Goal: Information Seeking & Learning: Learn about a topic

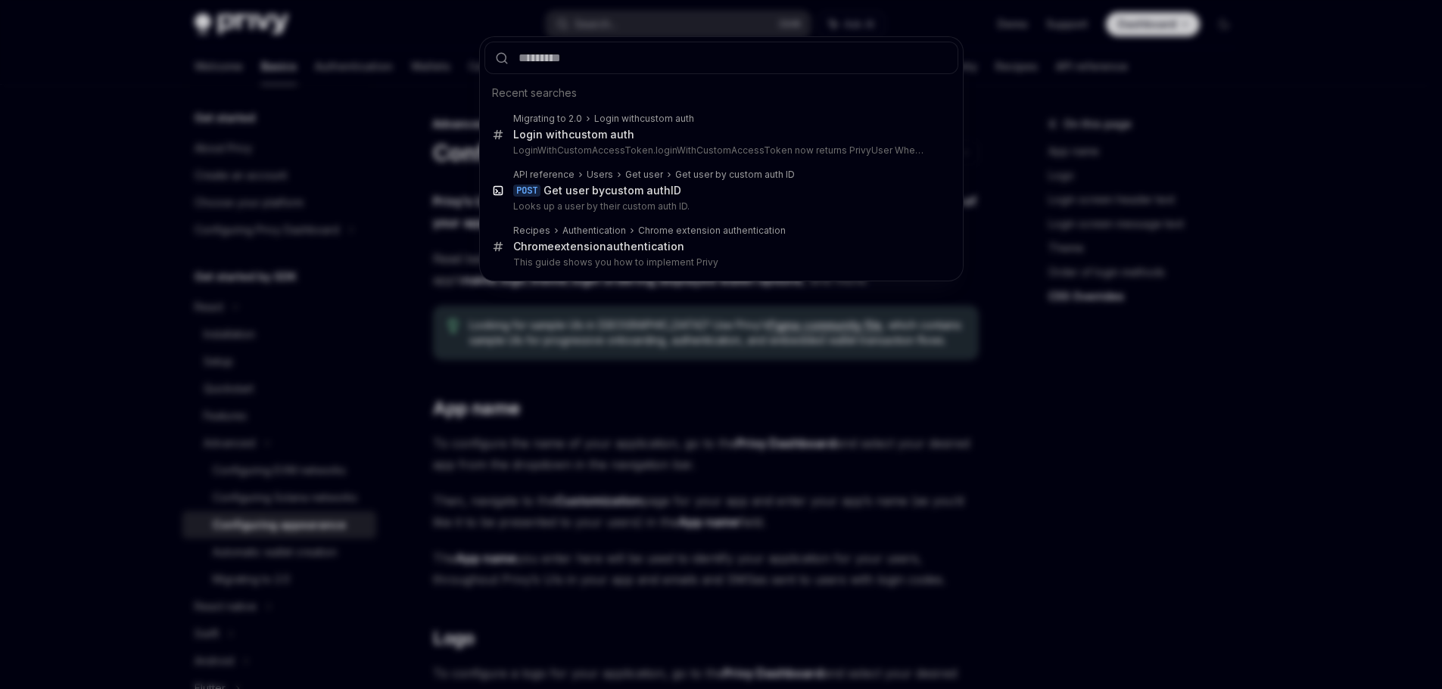
scroll to position [3673, 0]
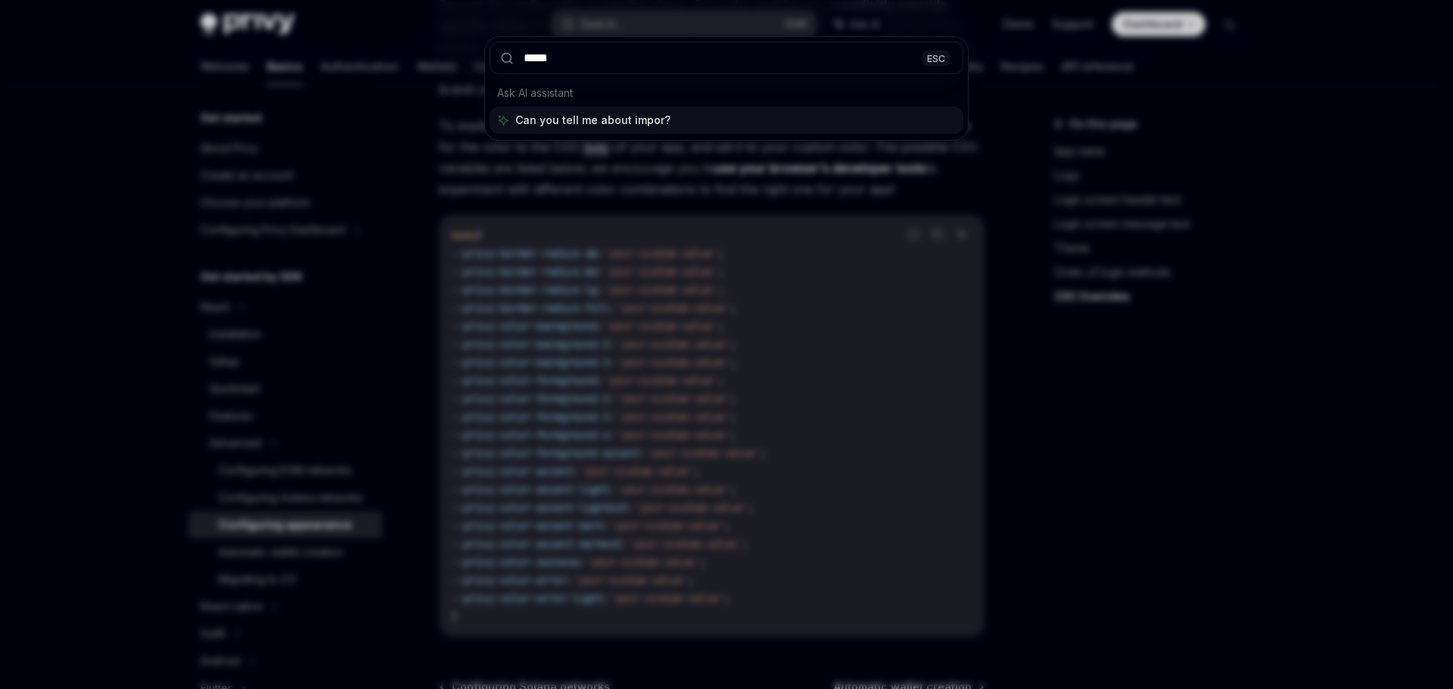
type input "******"
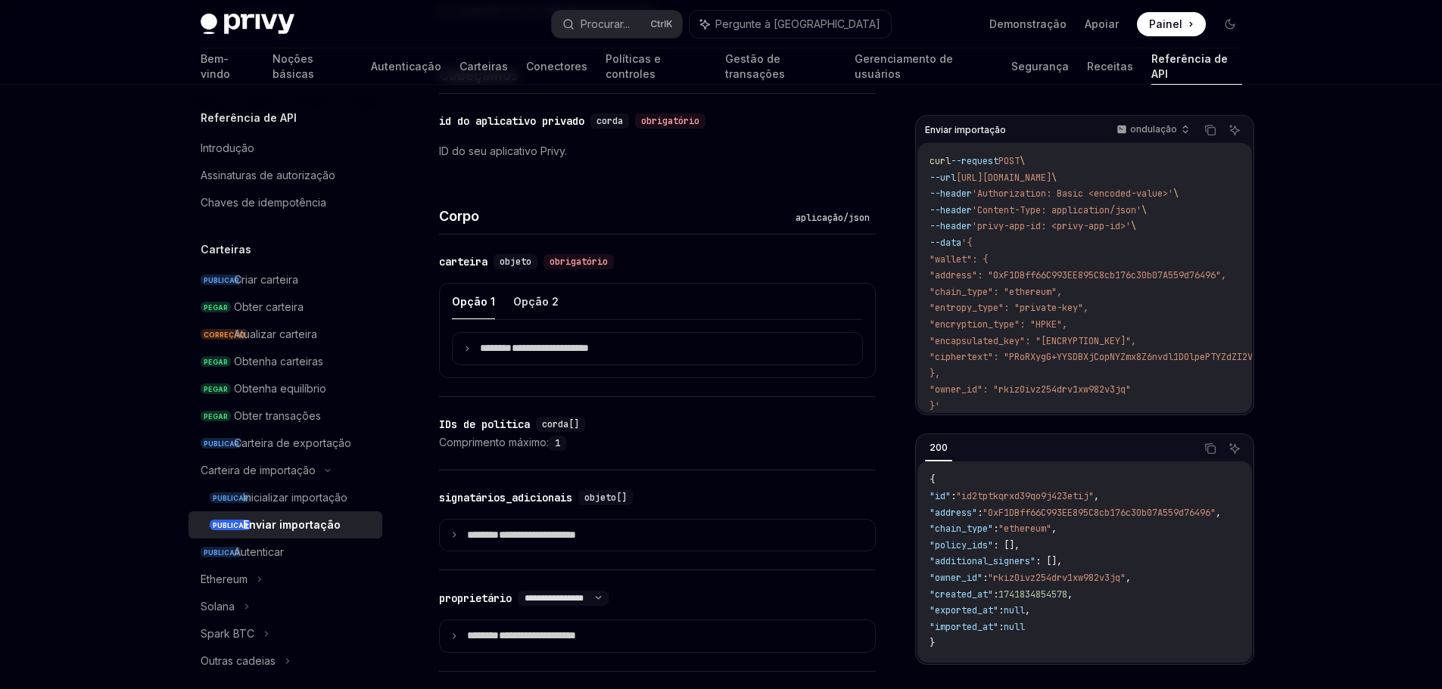
scroll to position [530, 0]
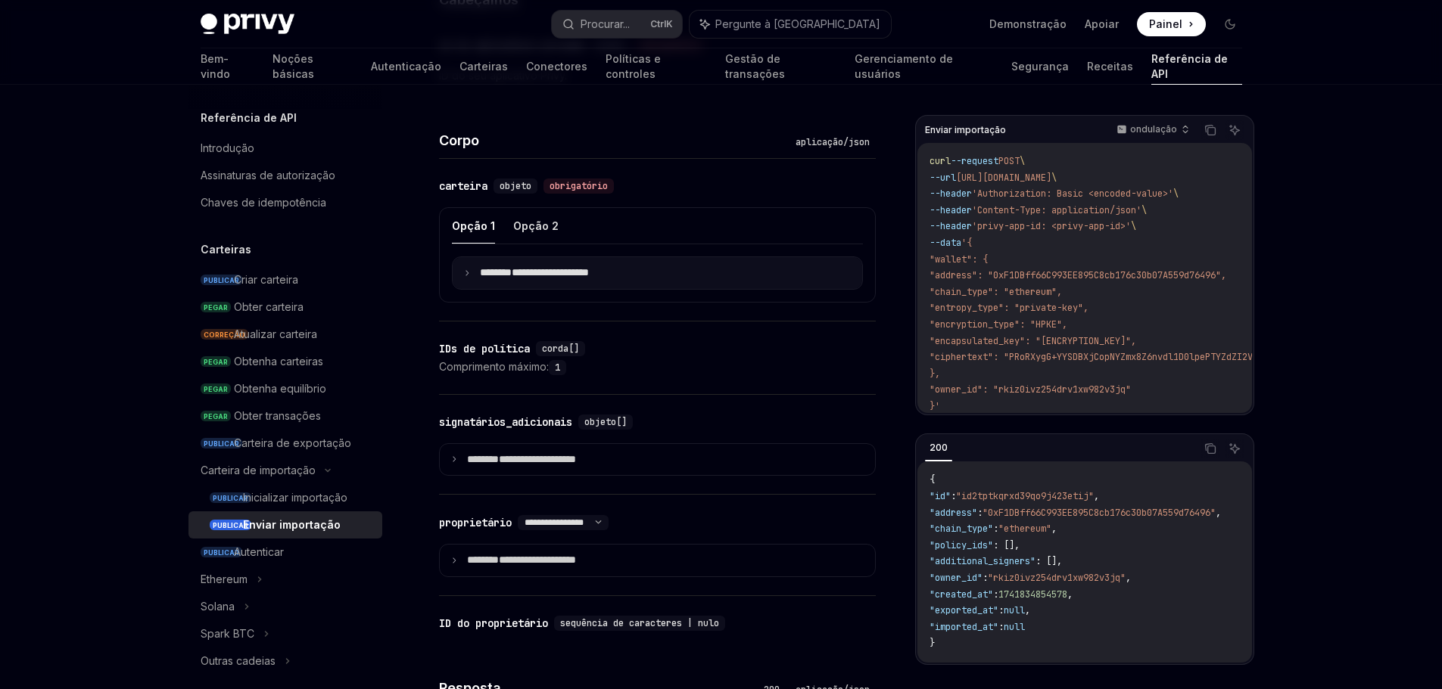
click at [502, 269] on font "*******" at bounding box center [496, 272] width 32 height 11
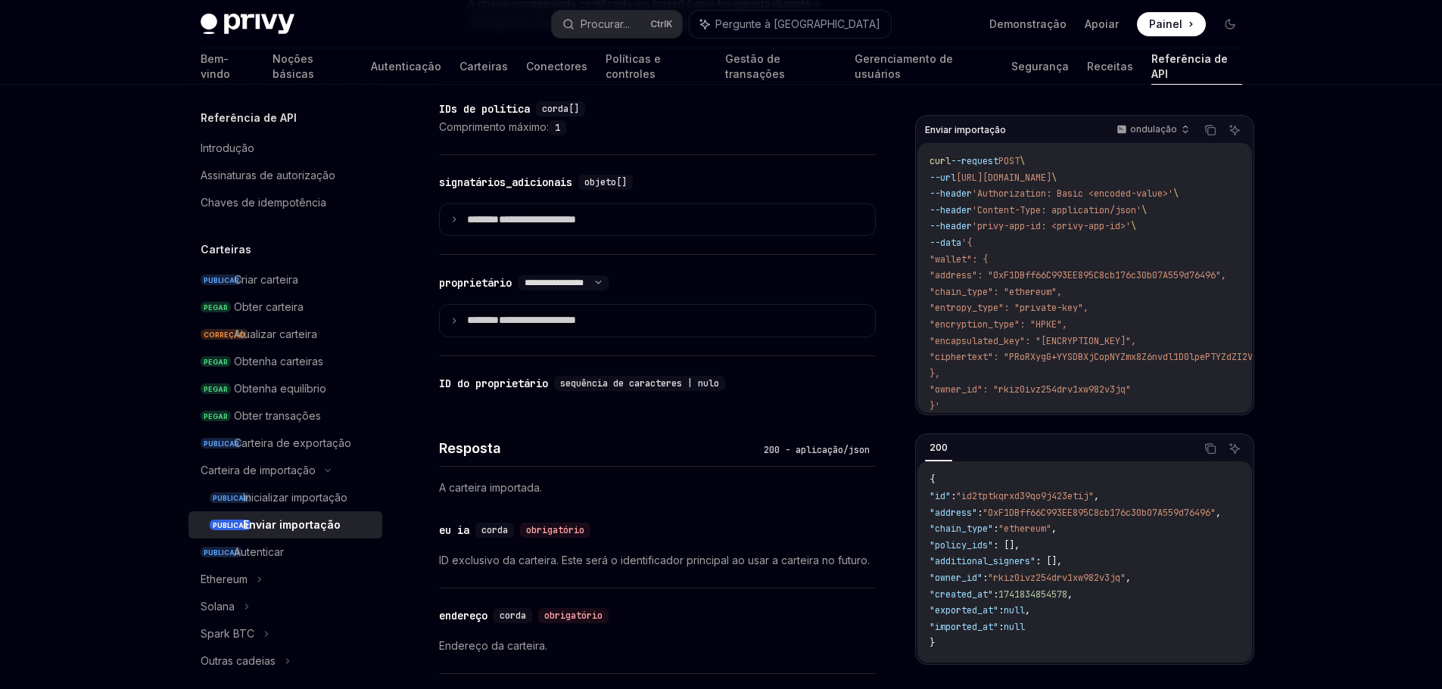
scroll to position [1513, 0]
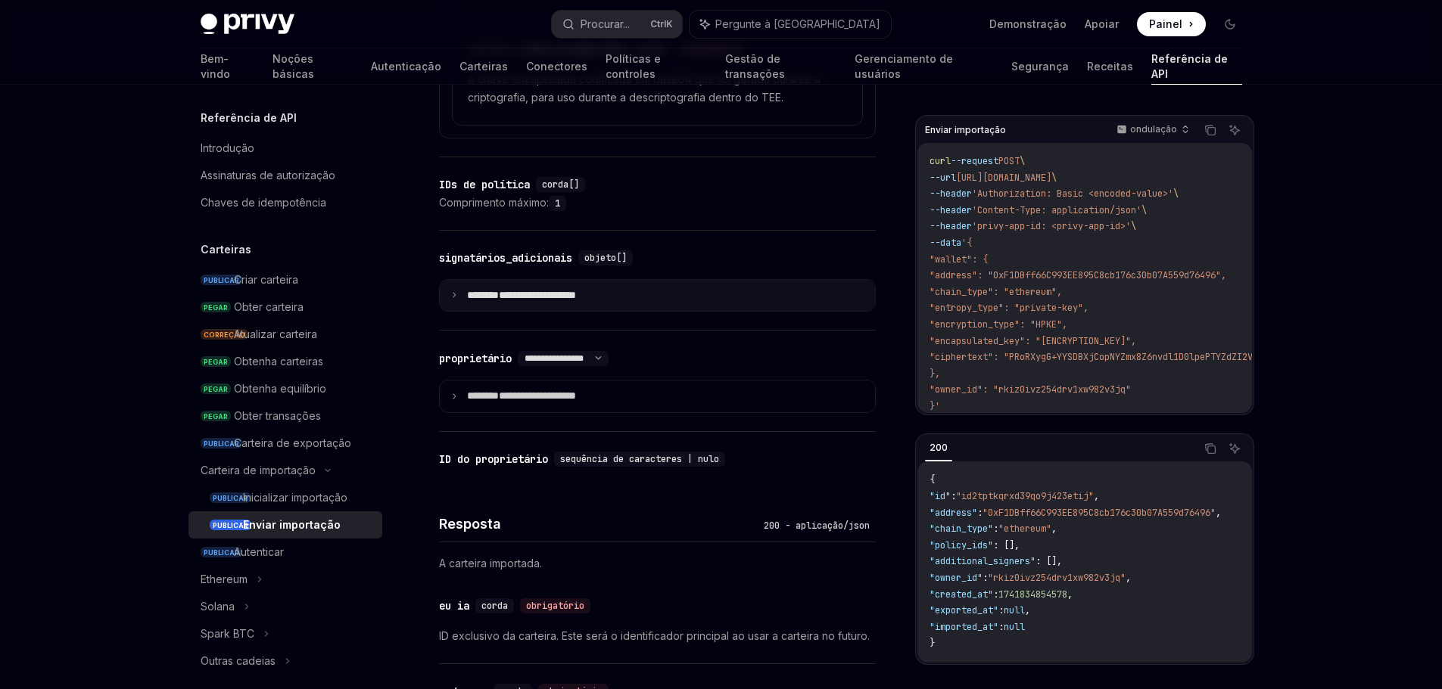
click at [453, 299] on icon at bounding box center [454, 295] width 8 height 8
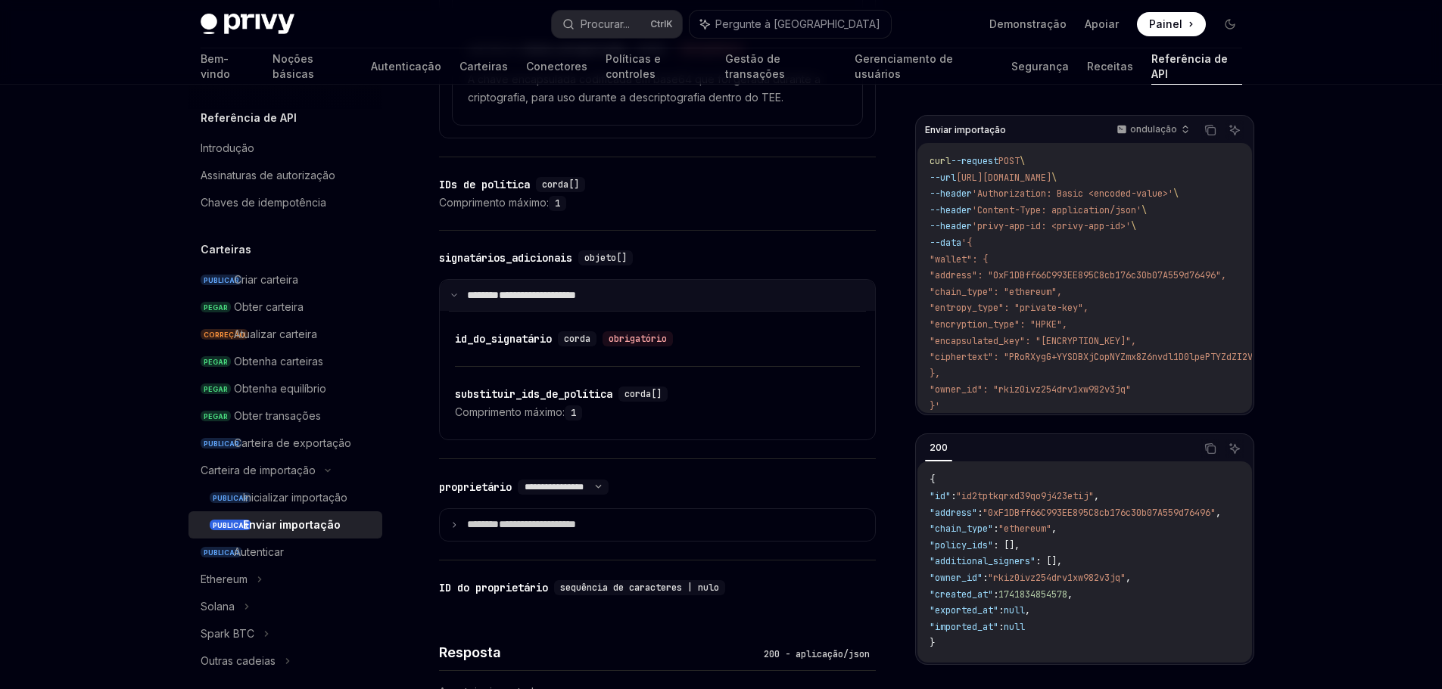
click at [453, 299] on icon at bounding box center [454, 295] width 8 height 8
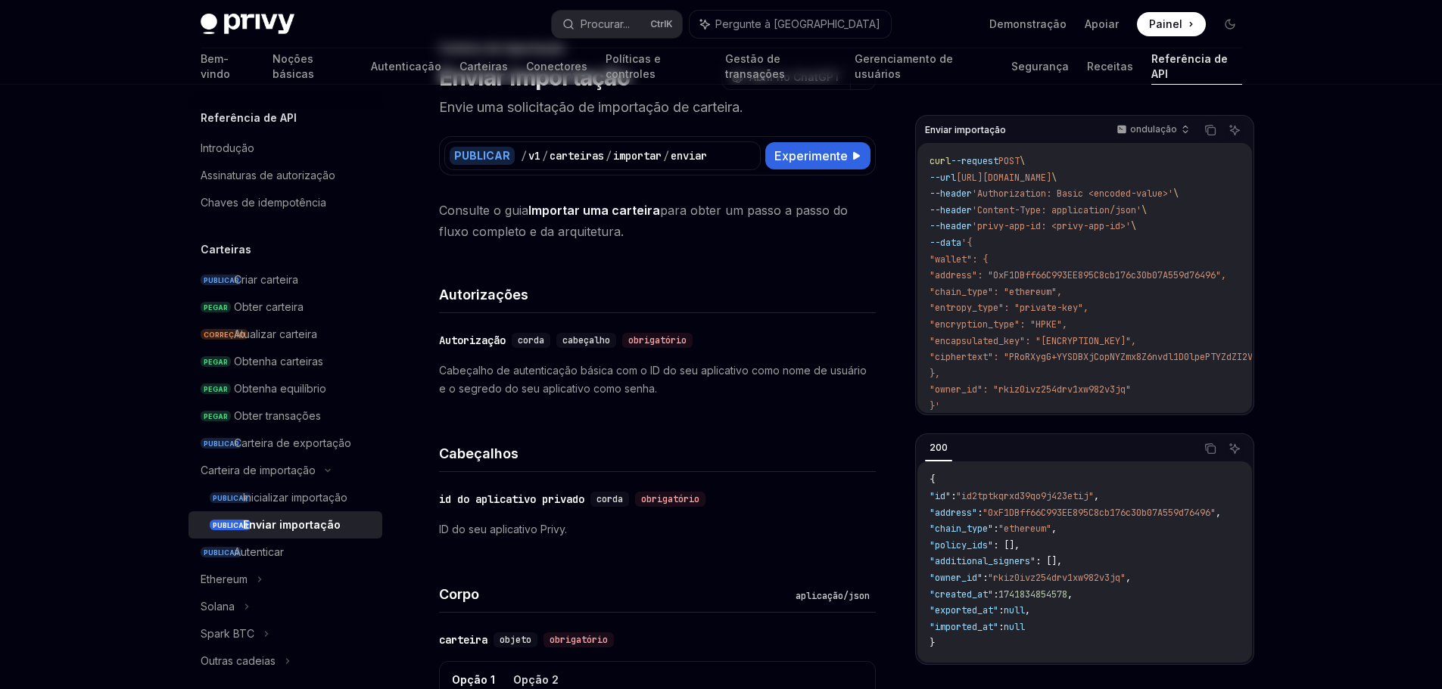
scroll to position [0, 0]
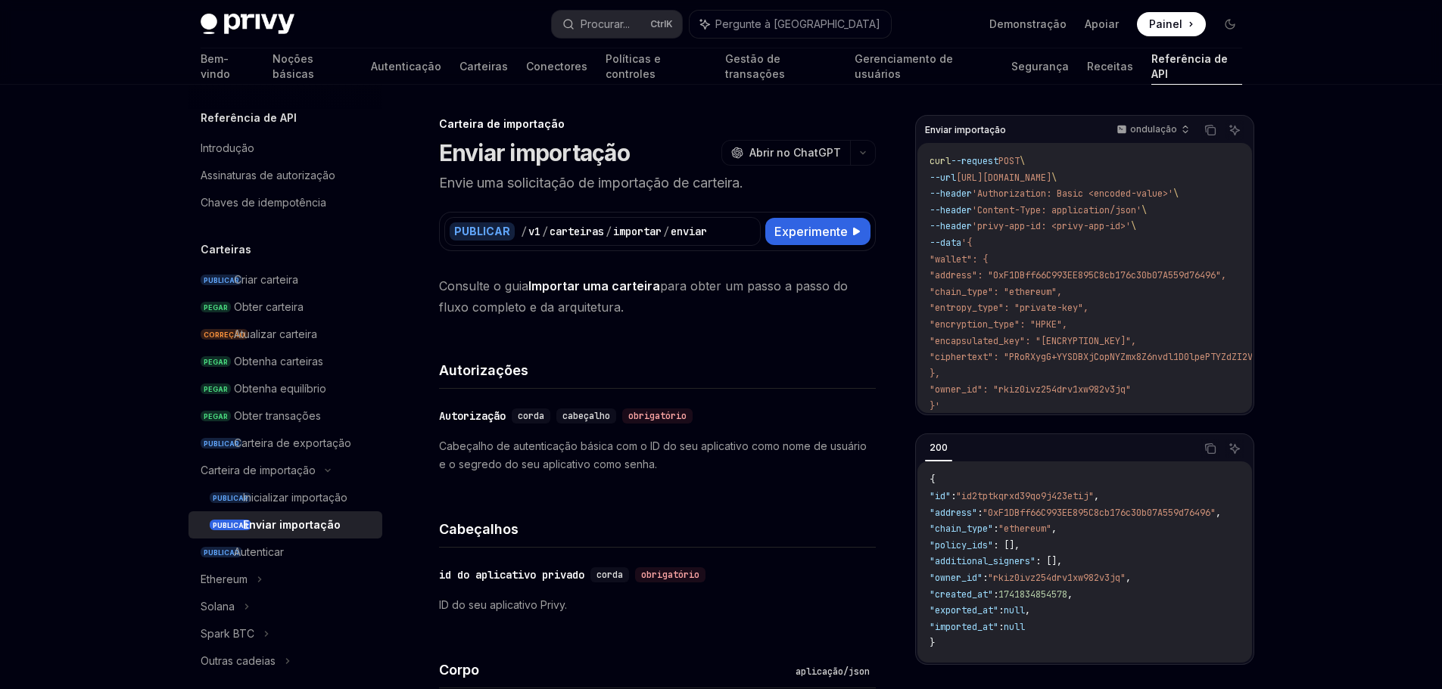
click at [554, 152] on font "Enviar importação" at bounding box center [534, 152] width 191 height 27
click at [675, 20] on button "Procurar... Ctrl K" at bounding box center [617, 24] width 130 height 27
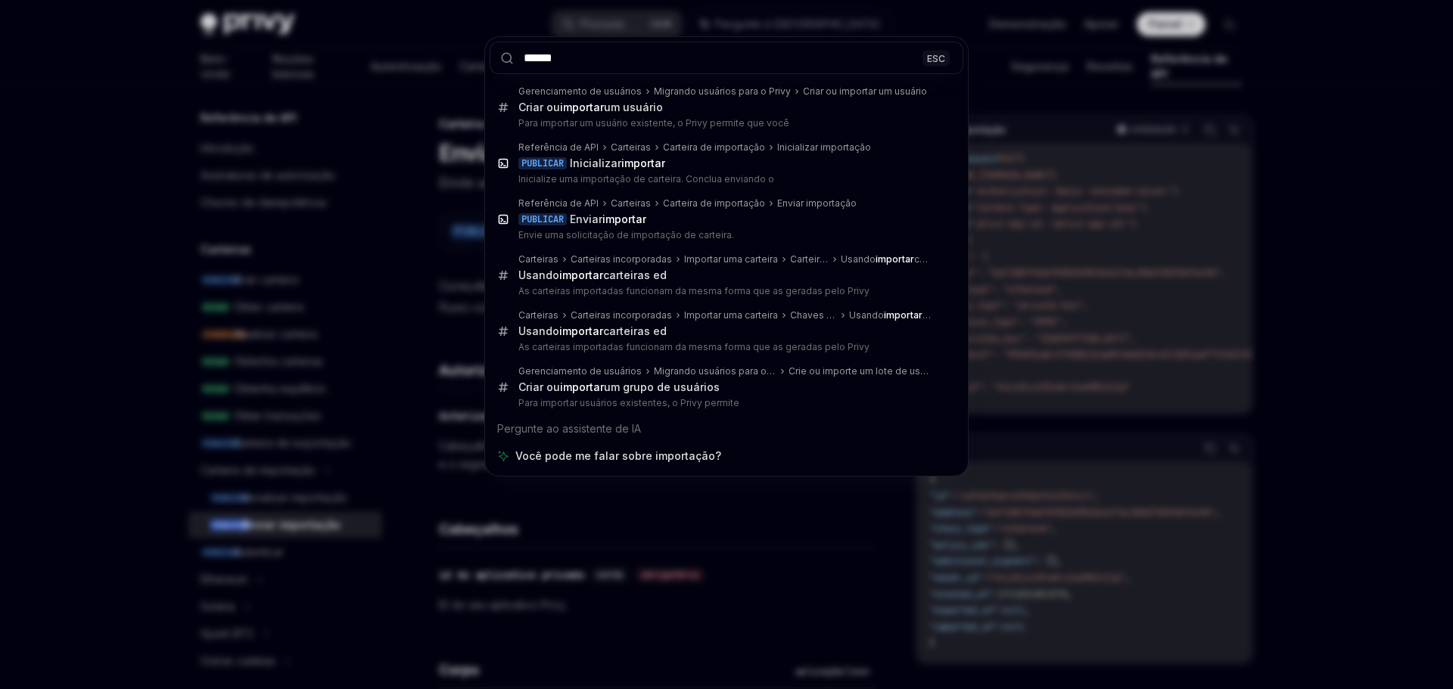
type input "******"
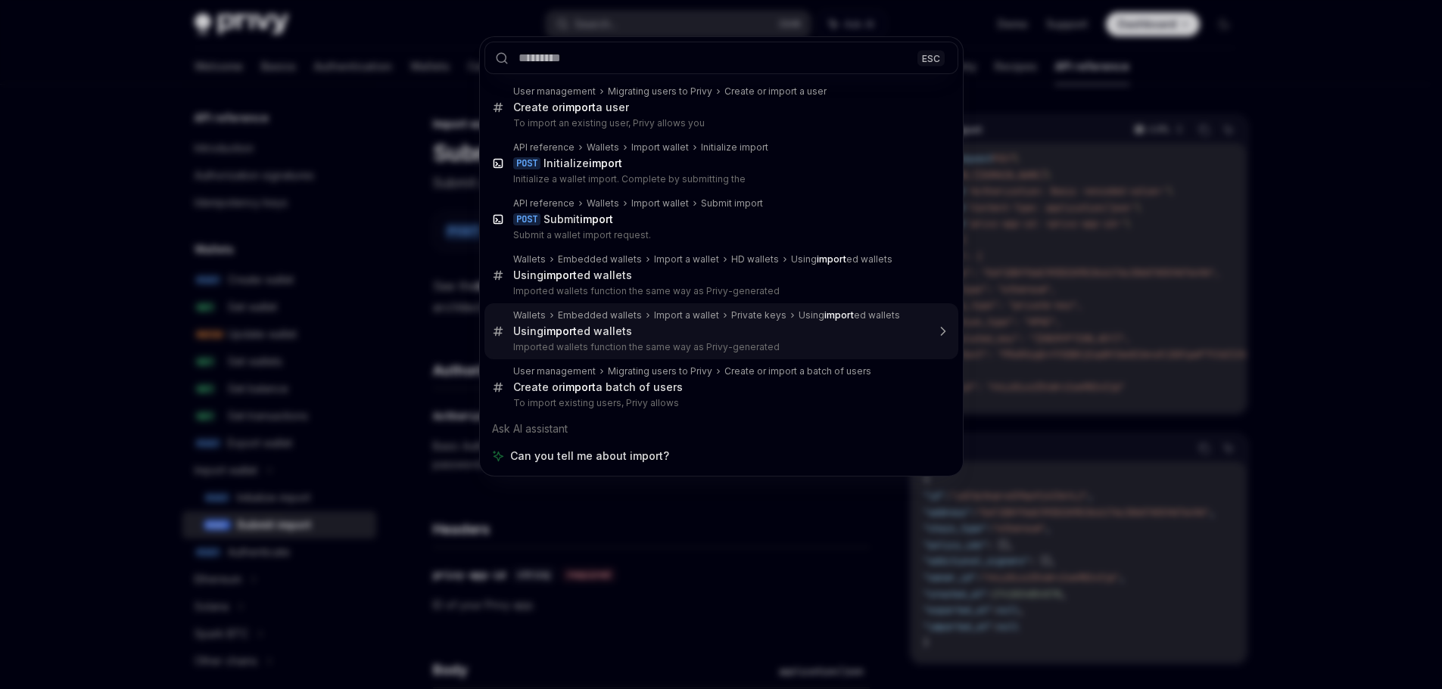
type textarea "*"
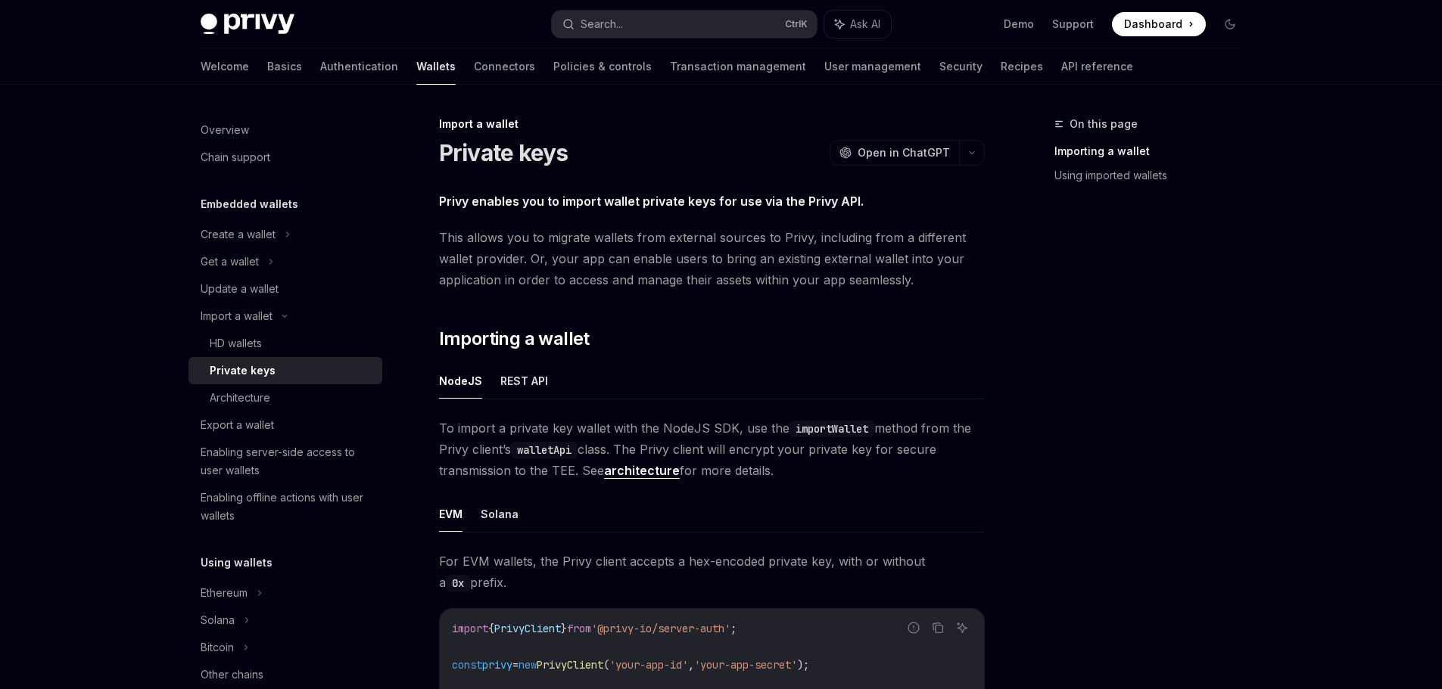
click at [936, 381] on ul "NodeJS REST API" at bounding box center [712, 381] width 546 height 36
click at [981, 443] on span "To import a private key wallet with the NodeJS SDK, use the importWallet method…" at bounding box center [712, 450] width 546 height 64
click at [699, 24] on button "Search... Ctrl K" at bounding box center [684, 24] width 265 height 27
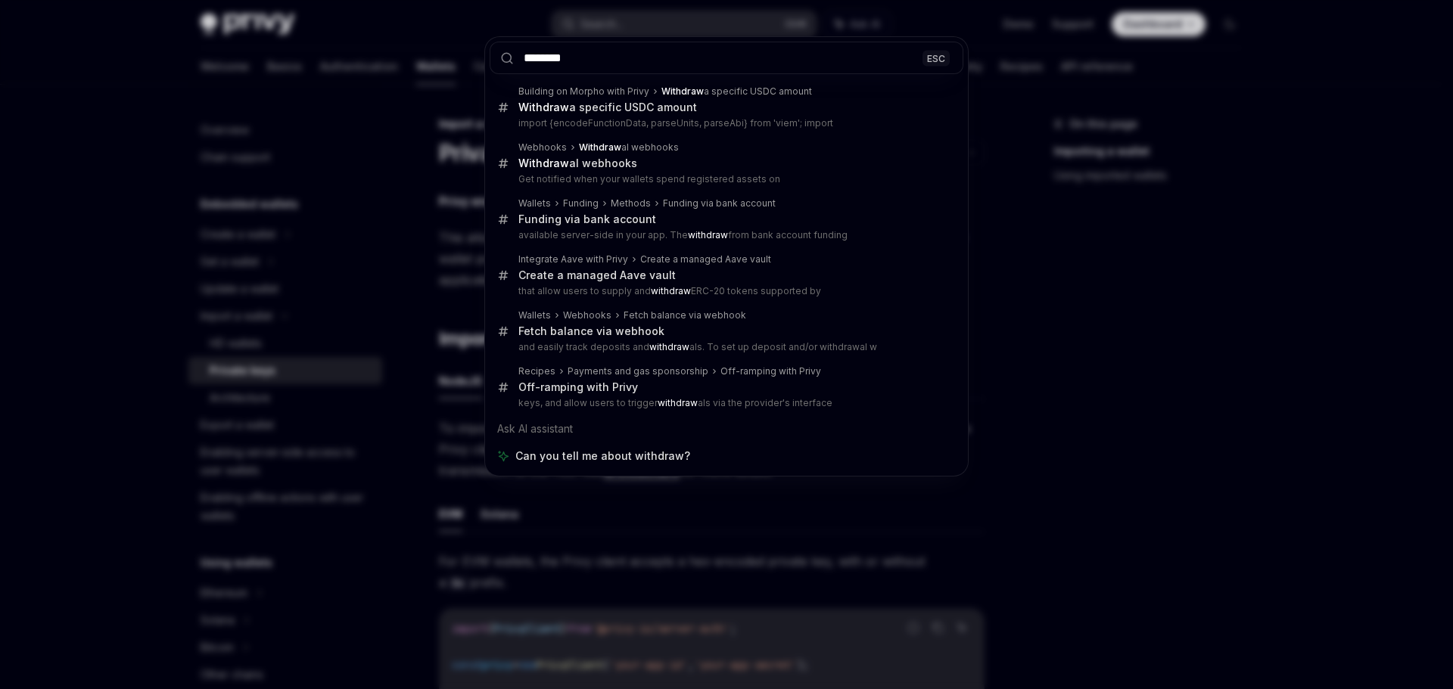
type input "********"
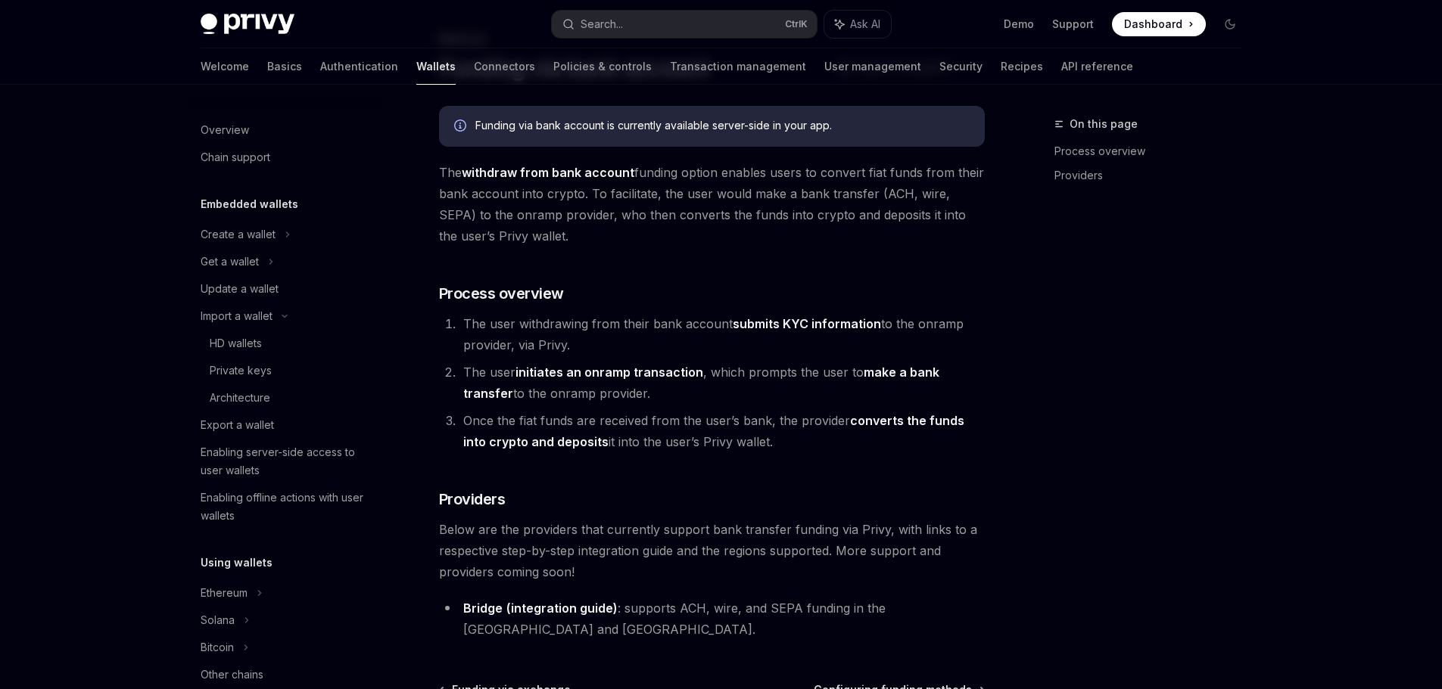
scroll to position [602, 0]
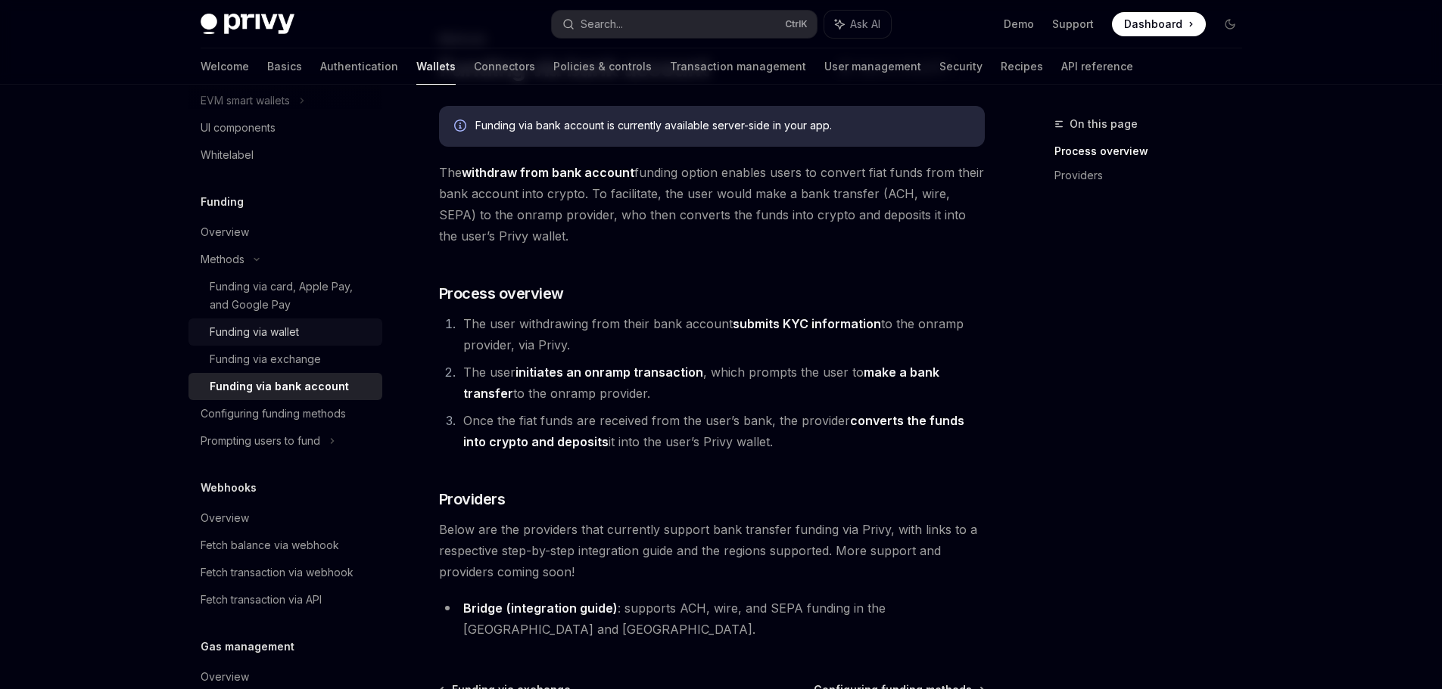
click at [331, 331] on div "Funding via wallet" at bounding box center [291, 332] width 163 height 18
type textarea "*"
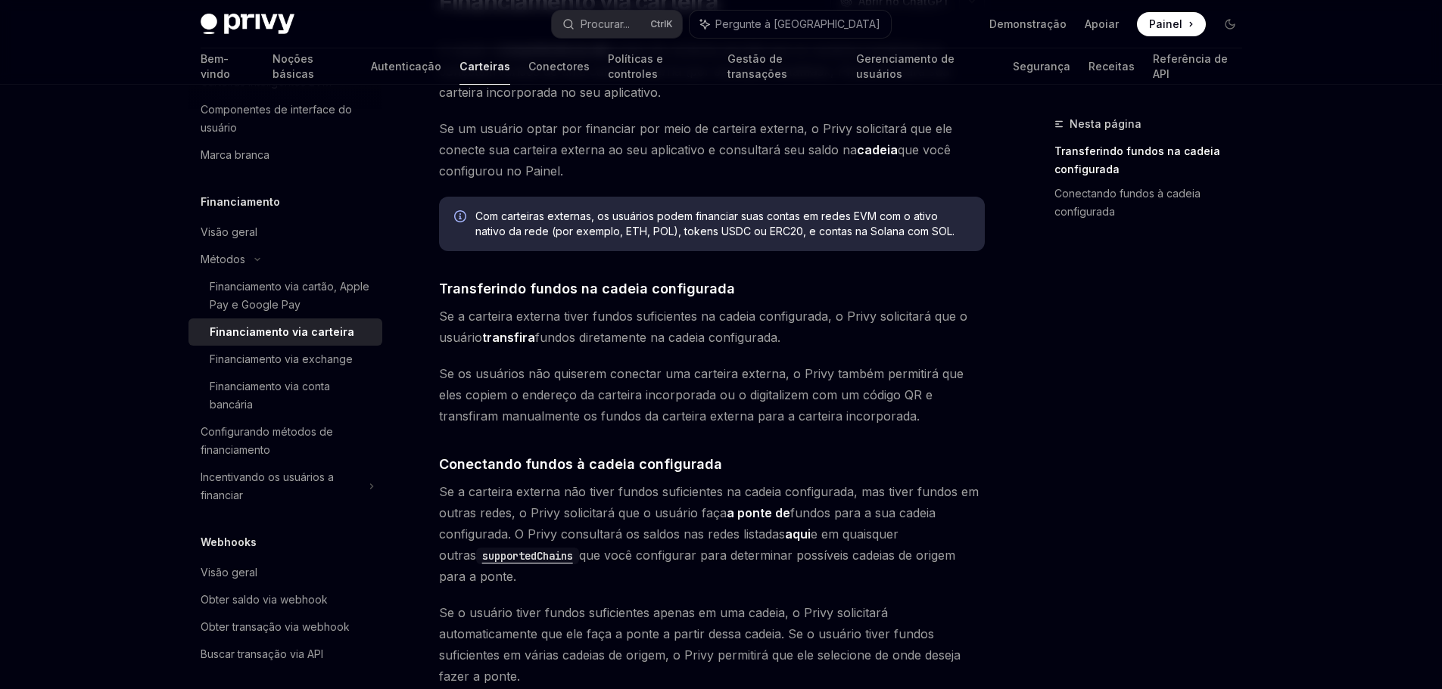
scroll to position [76, 0]
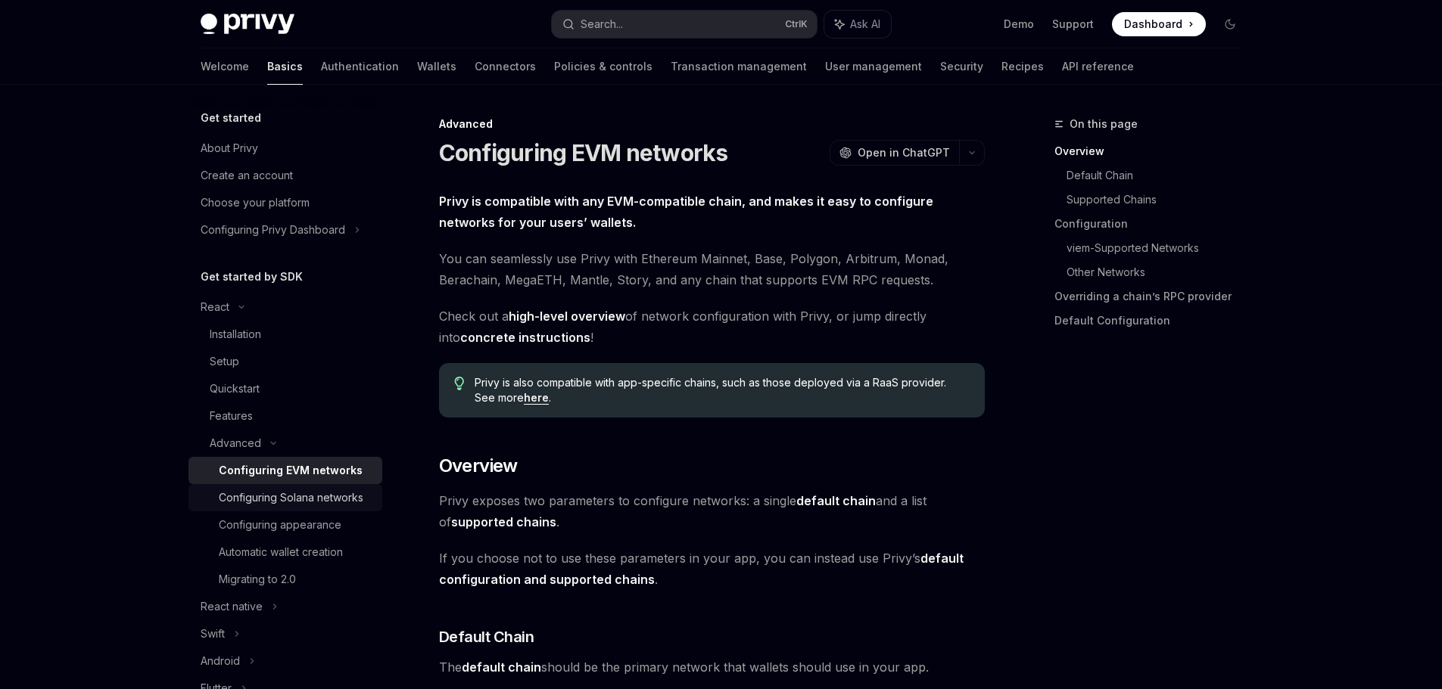
click at [303, 503] on div "Configuring Solana networks" at bounding box center [291, 498] width 145 height 18
type textarea "*"
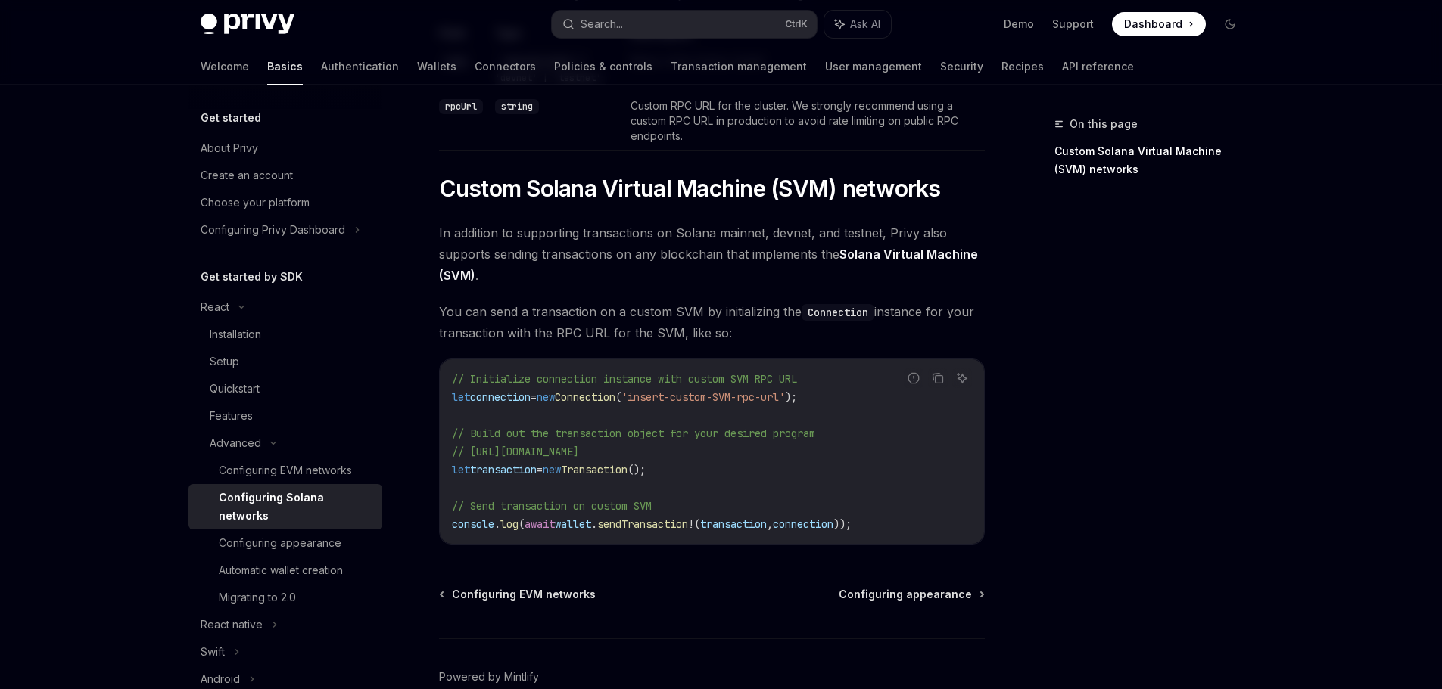
scroll to position [616, 0]
